Goal: Find specific page/section: Find specific page/section

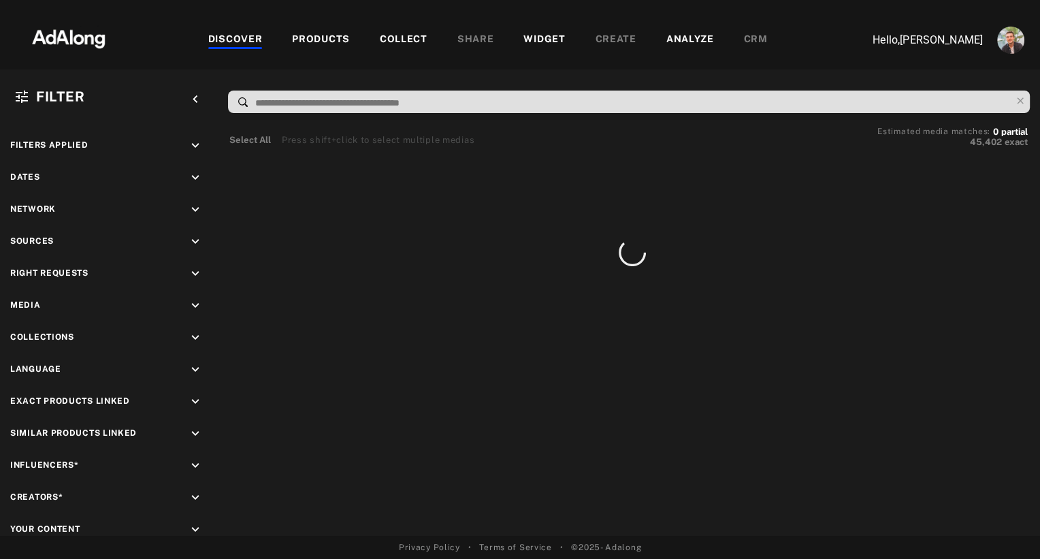
click at [543, 42] on div "WIDGET" at bounding box center [544, 40] width 42 height 16
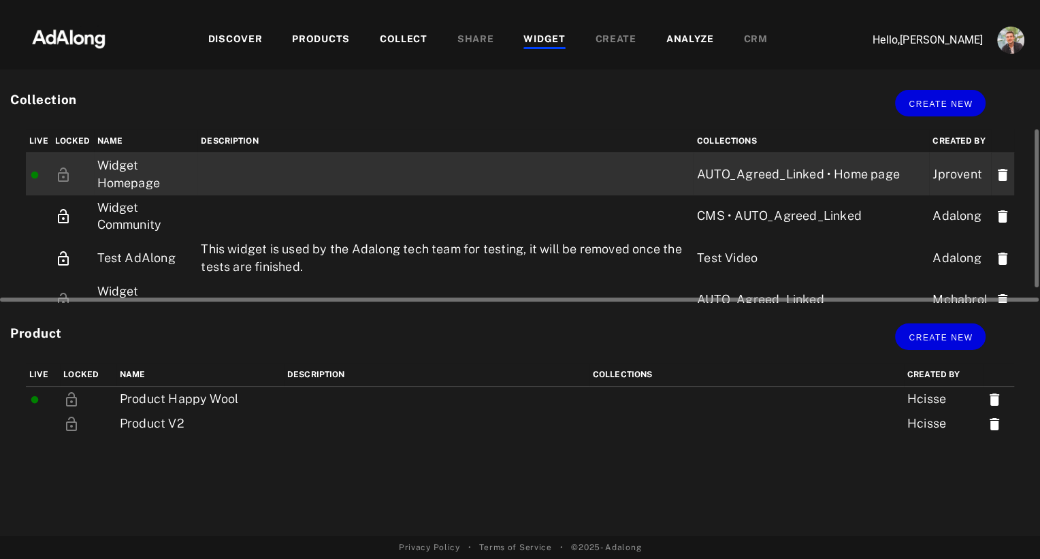
click at [146, 171] on td "Widget Homepage" at bounding box center [146, 174] width 104 height 42
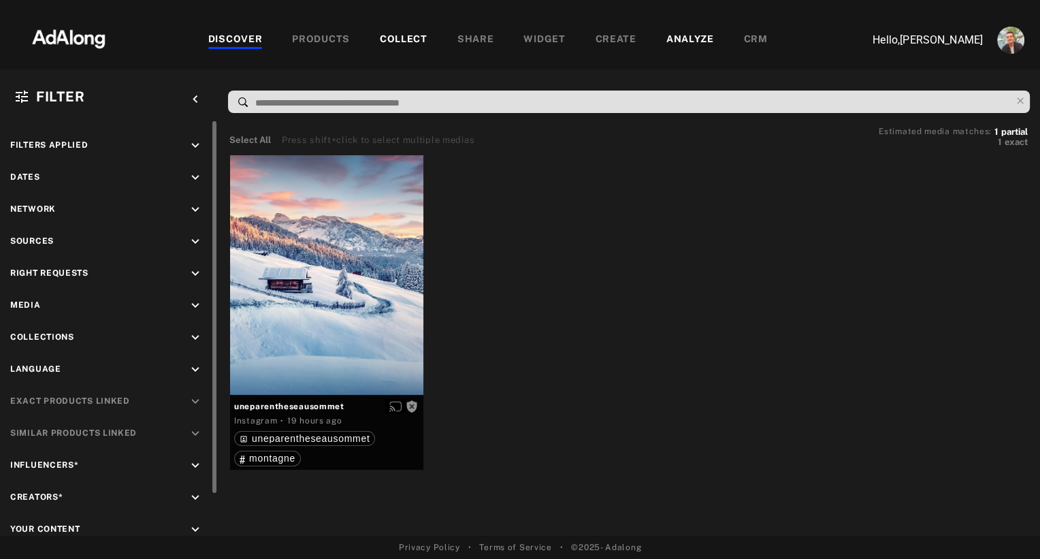
click at [195, 237] on icon "keyboard_arrow_down" at bounding box center [195, 241] width 15 height 15
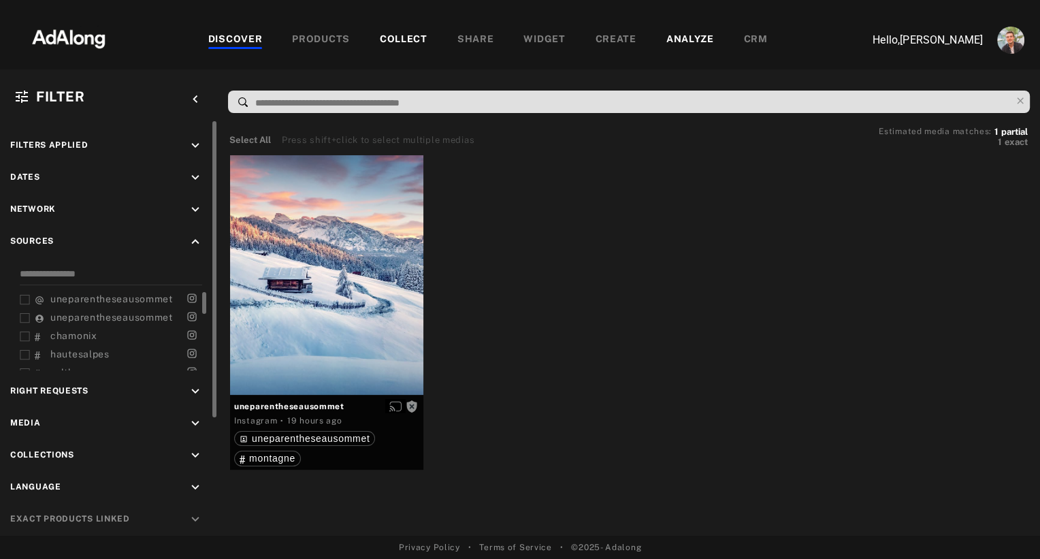
click at [27, 297] on icon at bounding box center [25, 300] width 10 height 10
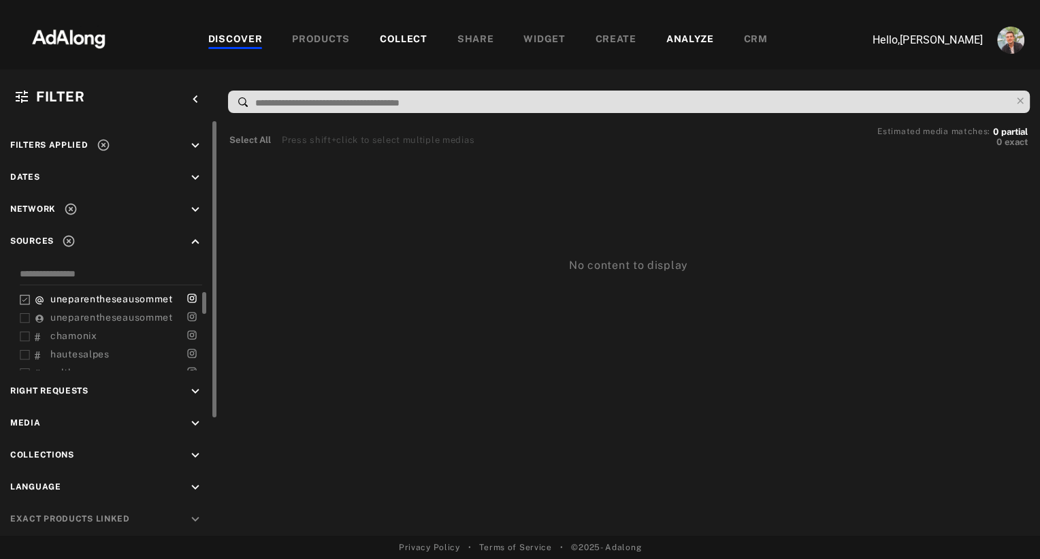
click at [24, 317] on icon at bounding box center [25, 318] width 10 height 10
click at [64, 299] on span "uneparentheseausommet" at bounding box center [111, 298] width 122 height 11
click at [67, 317] on span "uneparentheseausommet" at bounding box center [111, 317] width 122 height 11
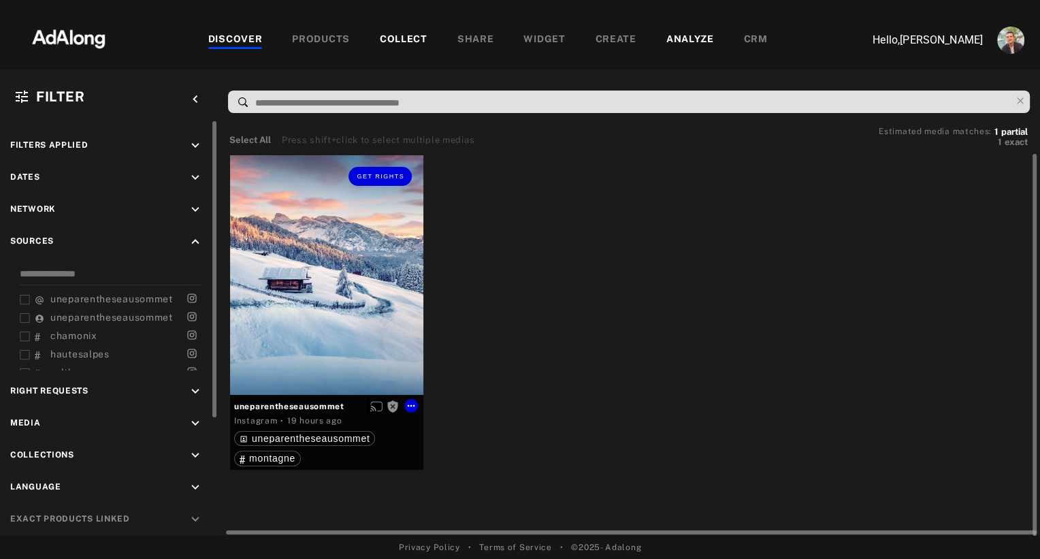
click at [276, 440] on span "uneparentheseausommet" at bounding box center [311, 438] width 118 height 11
click at [320, 264] on div "Get rights" at bounding box center [326, 275] width 193 height 240
